Goal: Task Accomplishment & Management: Manage account settings

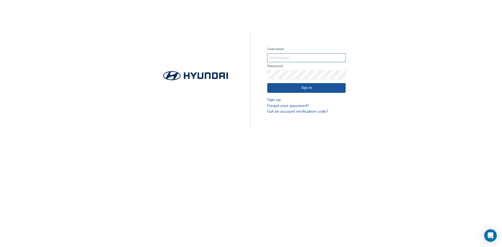
type input "4166"
click at [305, 88] on button "Sign In" at bounding box center [306, 88] width 78 height 10
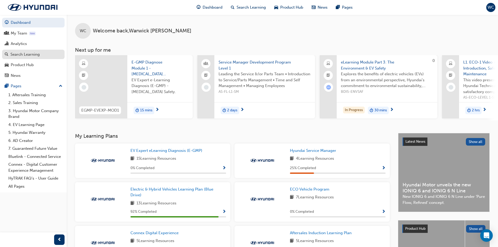
click at [16, 53] on div "Search Learning" at bounding box center [24, 54] width 29 height 6
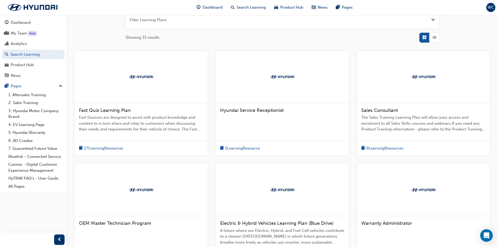
scroll to position [156, 0]
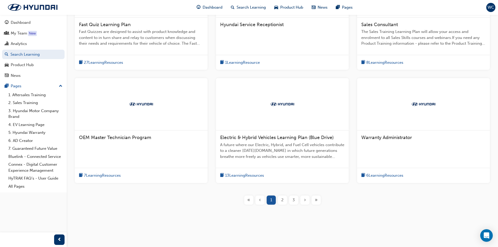
click at [292, 199] on div "3" at bounding box center [293, 200] width 9 height 9
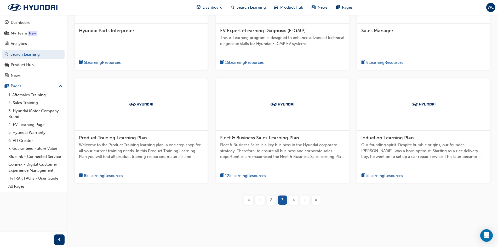
click at [293, 201] on span "4" at bounding box center [294, 200] width 2 height 6
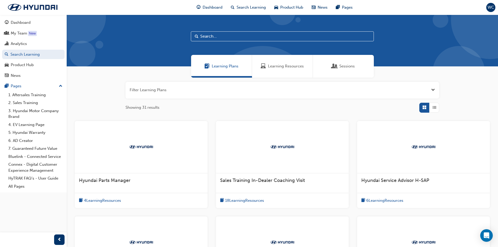
click at [380, 181] on span "Hyundai Service Advisor H-SAP" at bounding box center [395, 181] width 68 height 6
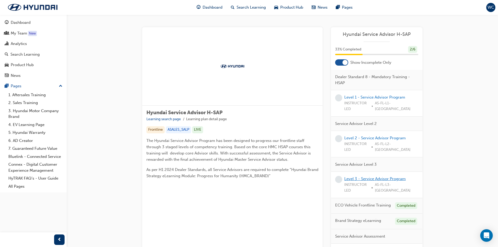
click at [360, 176] on link "Level 3 - Service Advisor Program" at bounding box center [374, 178] width 61 height 5
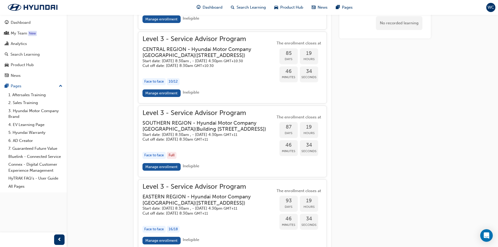
scroll to position [400, 0]
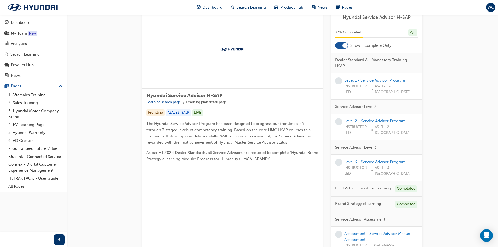
scroll to position [26, 0]
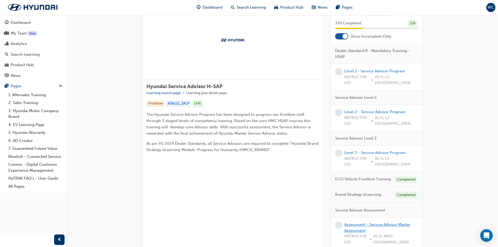
click at [358, 222] on link "Assessment - Service Advisor Master Assessment" at bounding box center [377, 227] width 66 height 11
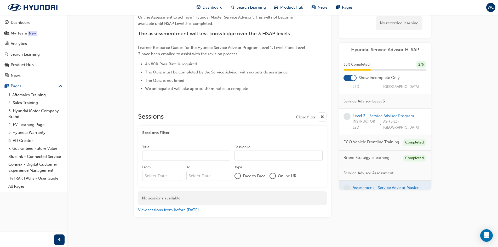
scroll to position [83, 0]
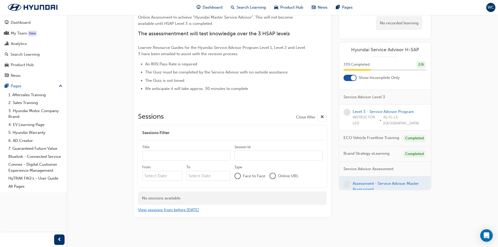
click at [183, 211] on button "View sessions from before [DATE]" at bounding box center [168, 210] width 61 height 6
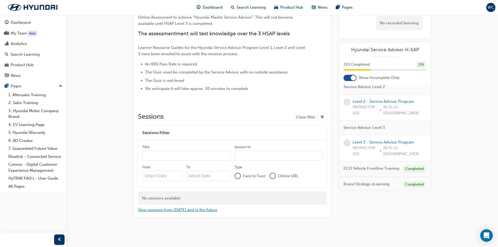
scroll to position [52, 0]
click at [368, 140] on link "Level 3 - Service Advisor Program" at bounding box center [383, 142] width 61 height 5
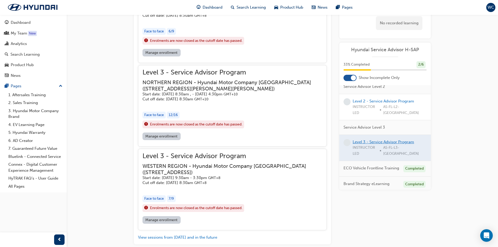
scroll to position [910, 0]
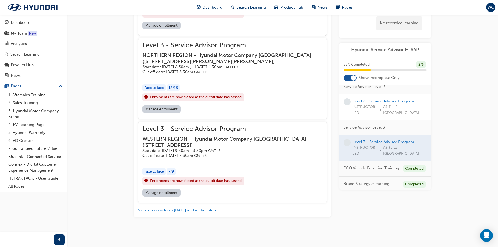
click at [186, 210] on button "View sessions from [DATE] and in the future" at bounding box center [177, 210] width 79 height 6
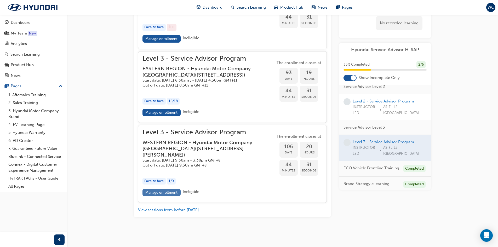
click at [162, 193] on link "Manage enrollment" at bounding box center [161, 193] width 38 height 8
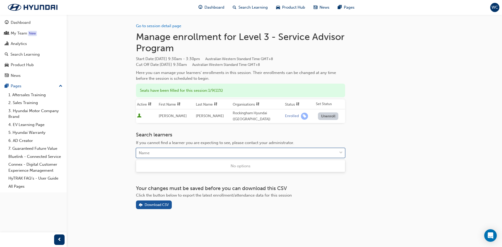
click at [153, 152] on div "Name" at bounding box center [236, 152] width 201 height 9
type input "as"
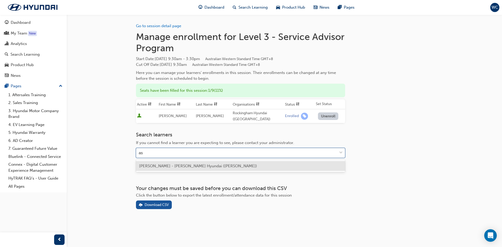
click at [156, 165] on span "[PERSON_NAME] - [PERSON_NAME] Hyundai ([PERSON_NAME])" at bounding box center [198, 166] width 118 height 5
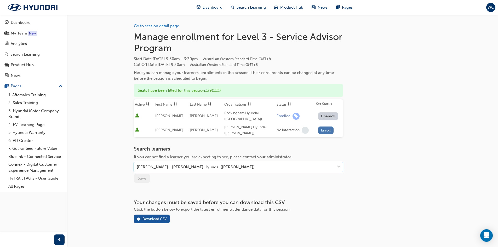
click at [324, 130] on button "Enroll" at bounding box center [326, 131] width 16 height 8
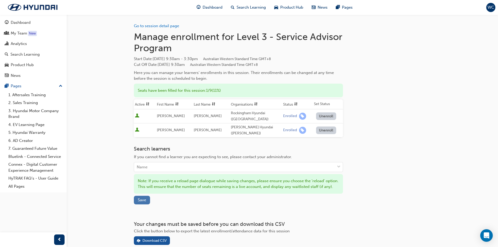
click at [146, 202] on span "Save" at bounding box center [142, 200] width 8 height 5
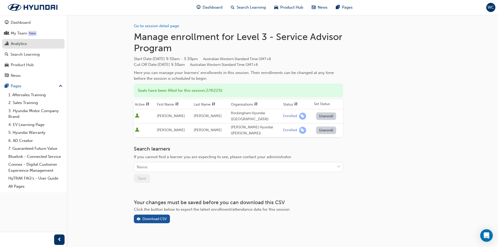
click at [19, 43] on div "Analytics" at bounding box center [19, 44] width 16 height 6
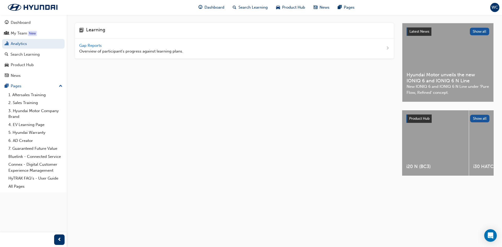
click at [90, 46] on span "Gap Reports" at bounding box center [91, 45] width 24 height 5
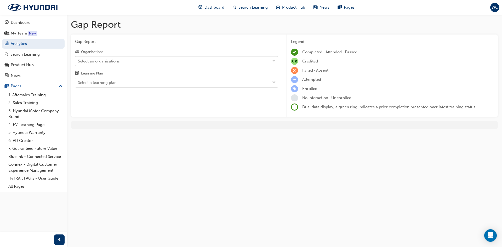
click at [153, 63] on div "Select an organisations" at bounding box center [172, 60] width 195 height 9
click at [78, 63] on input "Organisations Select an organisations" at bounding box center [78, 61] width 1 height 4
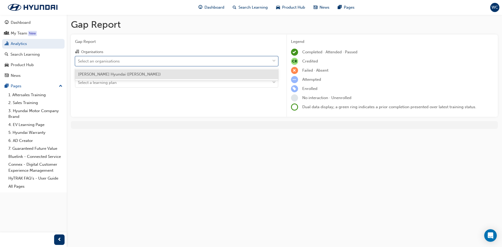
click at [143, 72] on span "[PERSON_NAME] Hyundai ([PERSON_NAME])" at bounding box center [119, 74] width 83 height 5
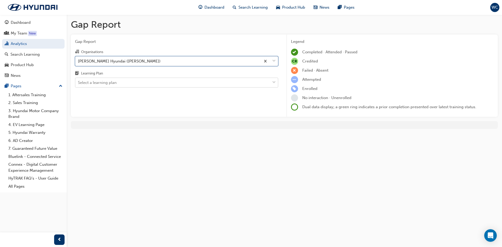
click at [137, 83] on div "Select a learning plan" at bounding box center [172, 82] width 195 height 9
click at [78, 83] on input "Learning Plan Select a learning plan" at bounding box center [78, 82] width 1 height 4
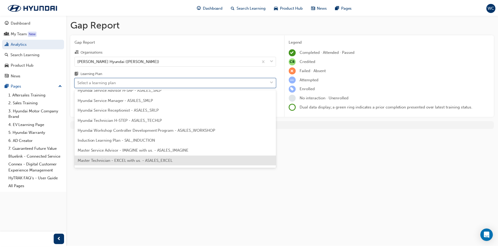
scroll to position [157, 0]
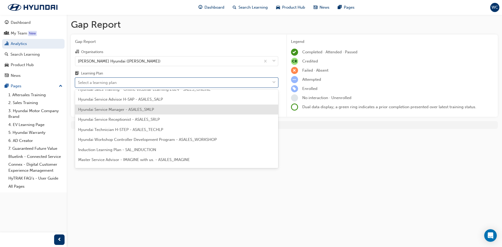
click at [110, 111] on span "Hyundai Service Manager - ASALES_SMLP" at bounding box center [116, 109] width 76 height 5
